Goal: Task Accomplishment & Management: Manage account settings

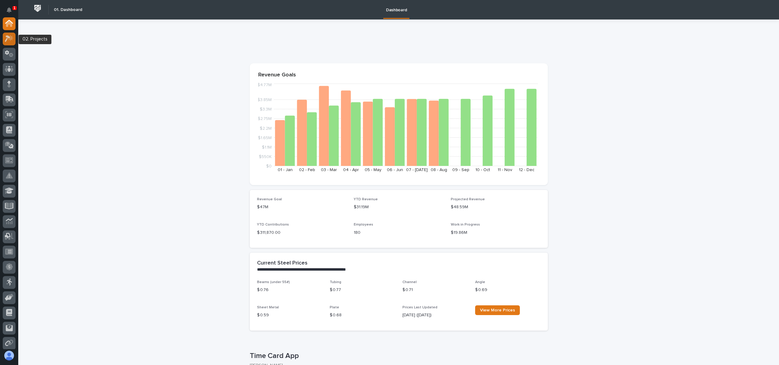
click at [14, 38] on div at bounding box center [9, 39] width 13 height 13
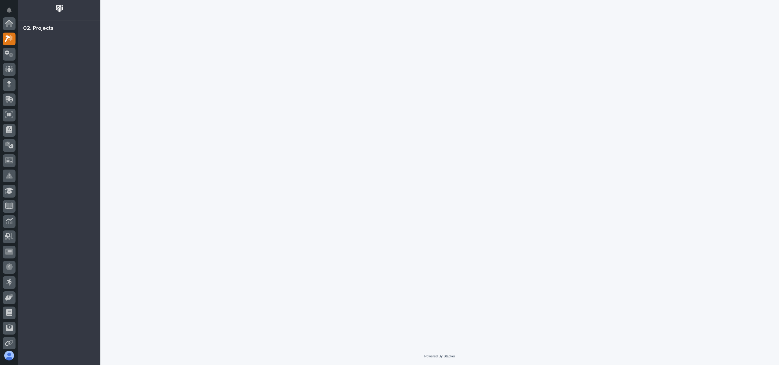
scroll to position [15, 0]
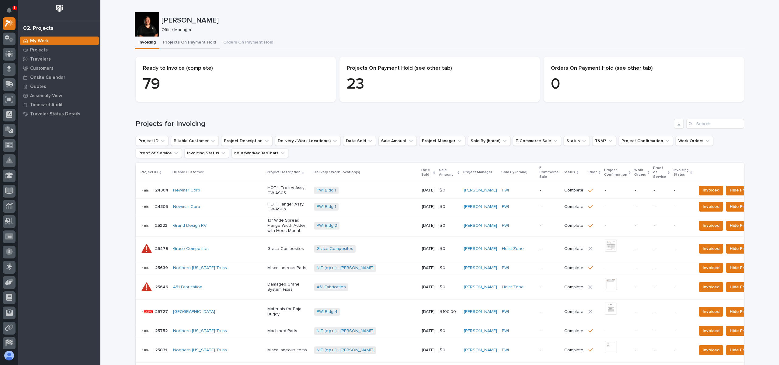
click at [165, 44] on button "Projects On Payment Hold" at bounding box center [189, 43] width 60 height 13
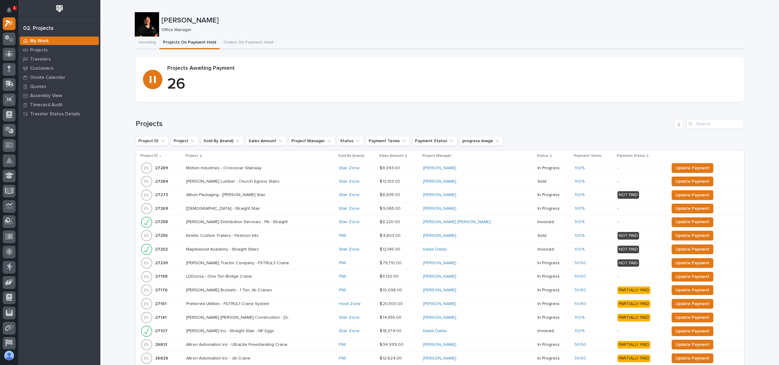
click at [195, 157] on p "Project" at bounding box center [192, 155] width 13 height 7
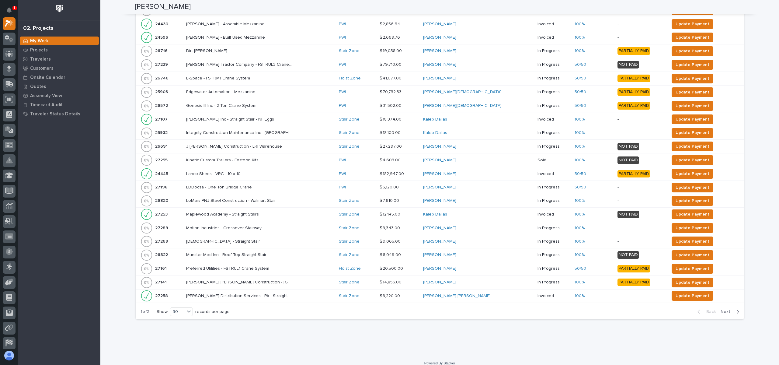
scroll to position [274, 0]
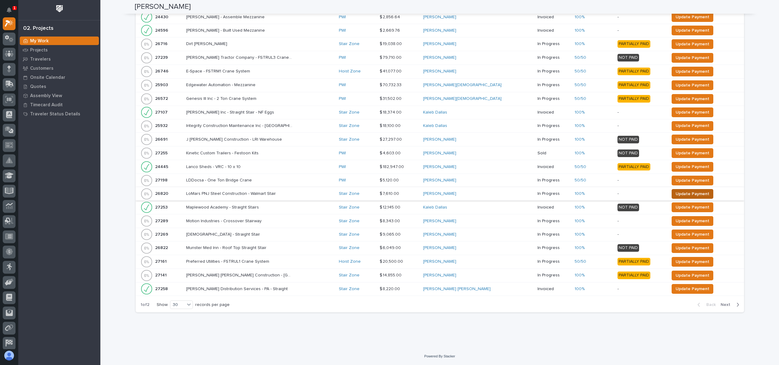
click at [676, 195] on span "Update Payment" at bounding box center [693, 193] width 34 height 7
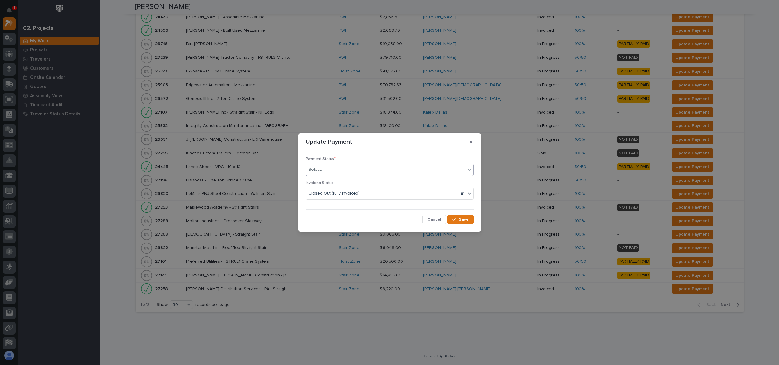
click at [327, 169] on div "Select..." at bounding box center [386, 170] width 160 height 10
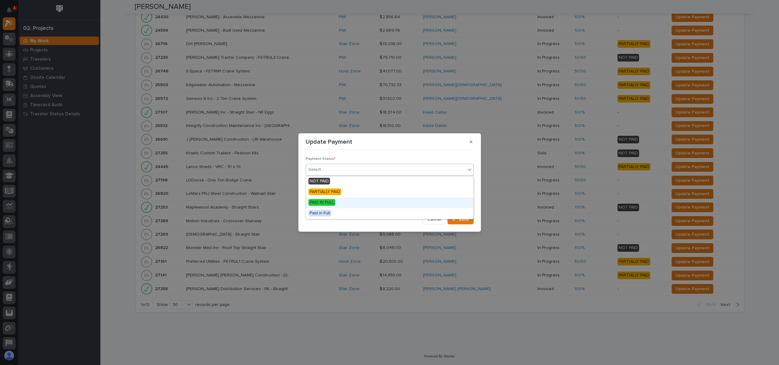
click at [324, 202] on span "PAID IN FULL" at bounding box center [322, 202] width 27 height 7
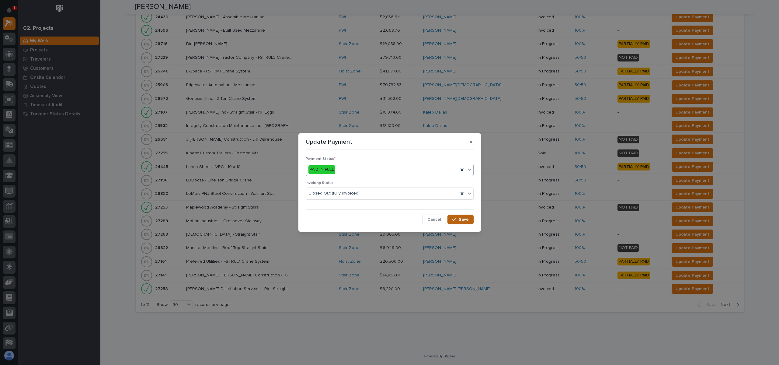
click at [462, 222] on button "Save" at bounding box center [461, 219] width 26 height 10
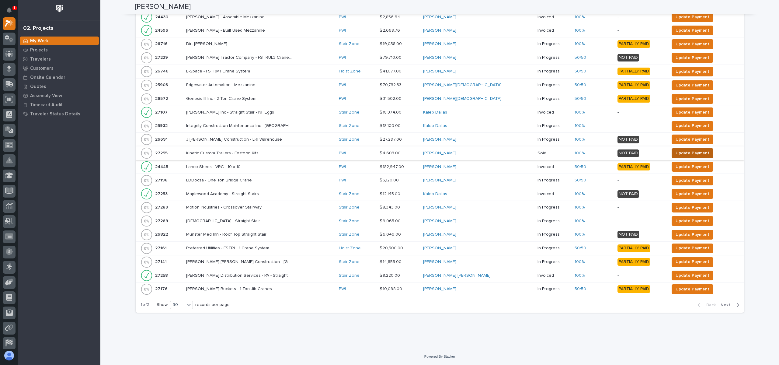
click at [676, 151] on span "Update Payment" at bounding box center [693, 152] width 34 height 7
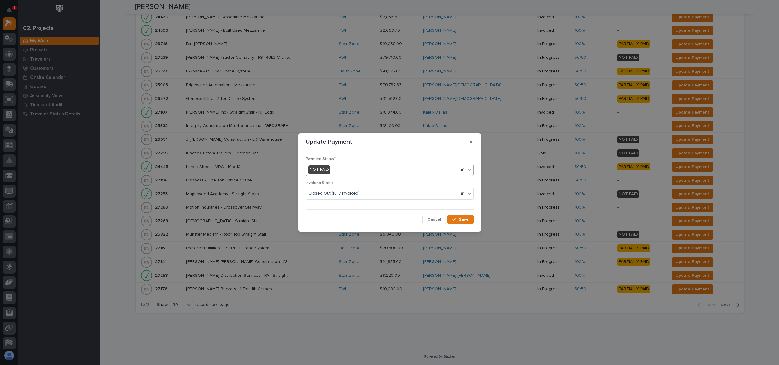
click at [337, 170] on div "NOT PAID" at bounding box center [382, 170] width 152 height 10
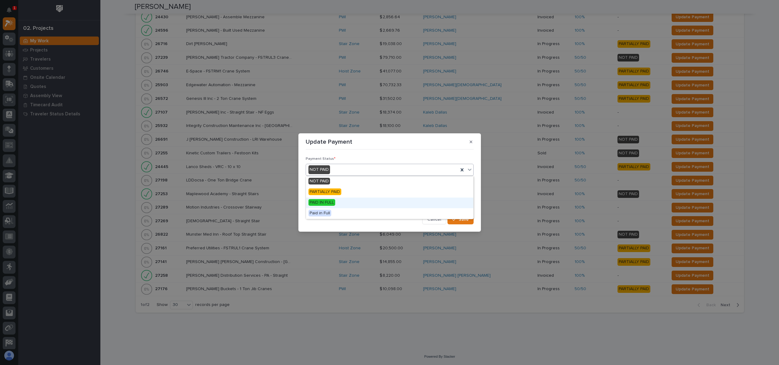
click at [338, 200] on div "PAID IN FULL" at bounding box center [389, 202] width 167 height 11
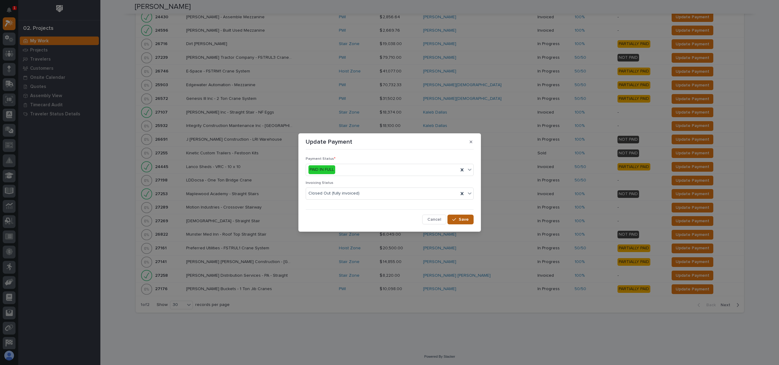
click at [458, 220] on div "button" at bounding box center [455, 219] width 6 height 4
